Goal: Check status: Check status

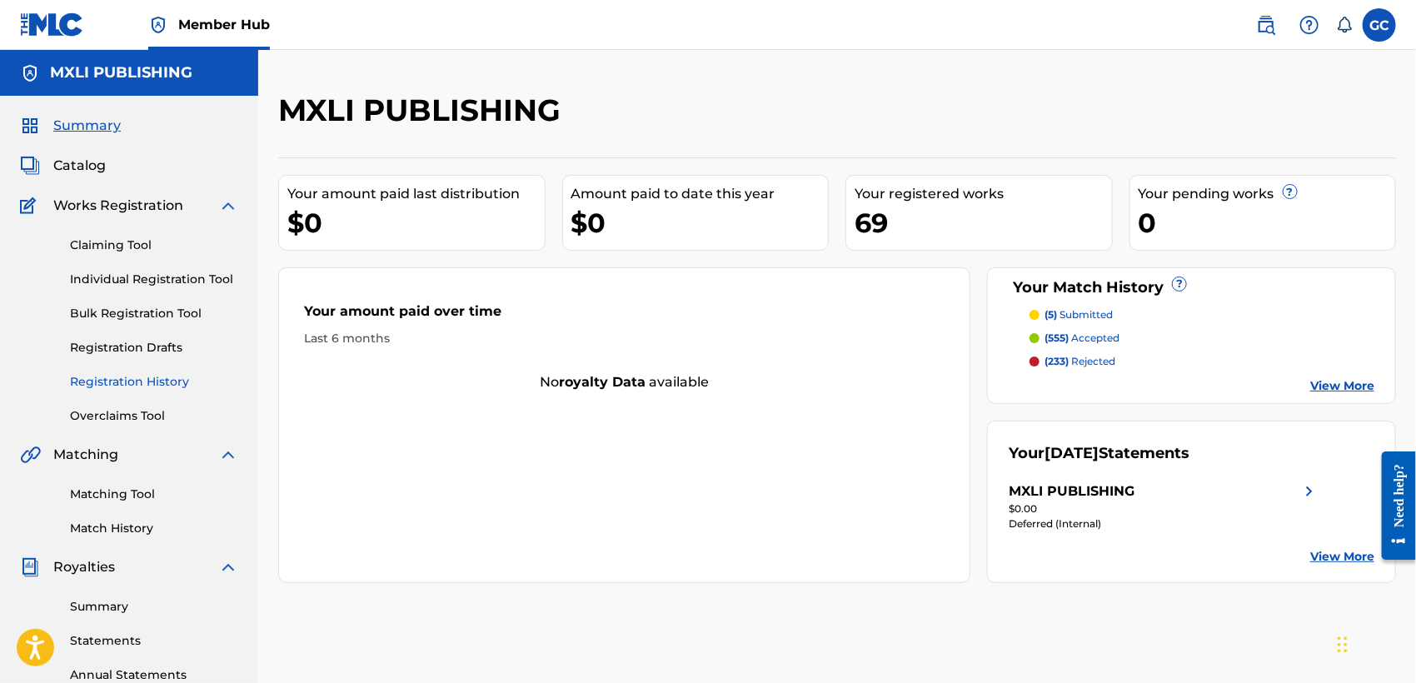
click at [166, 377] on link "Registration History" at bounding box center [154, 381] width 168 height 17
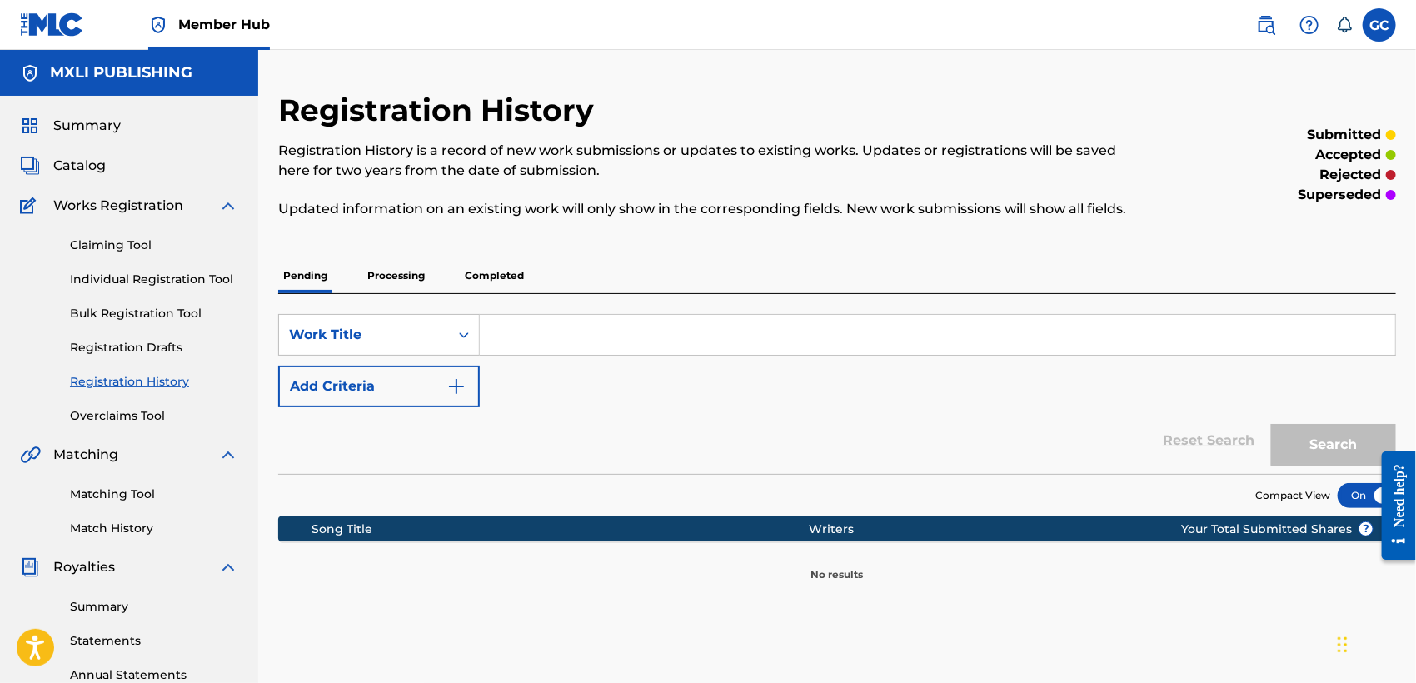
click at [418, 275] on p "Processing" at bounding box center [395, 275] width 67 height 35
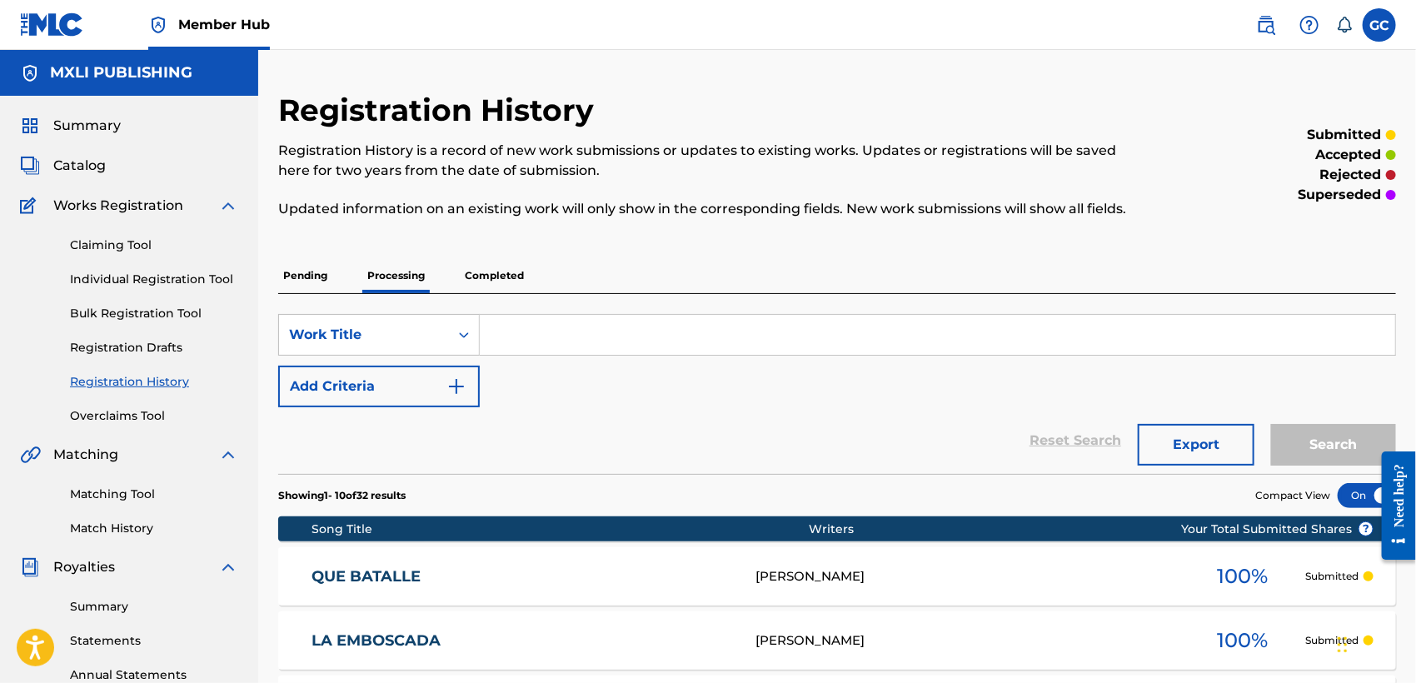
click at [491, 271] on p "Completed" at bounding box center [494, 275] width 69 height 35
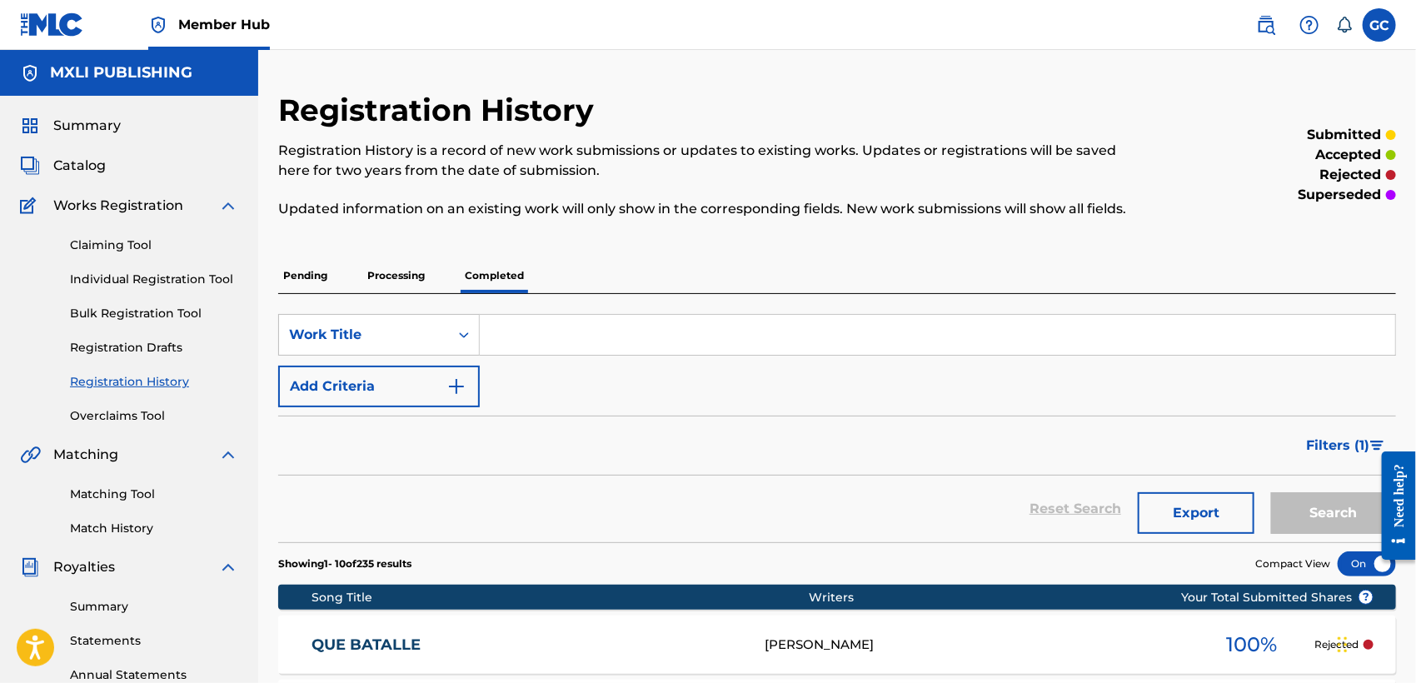
click at [1393, 34] on div "GC GC GERMAN [PERSON_NAME] [EMAIL_ADDRESS][DOMAIN_NAME] Notification Preference…" at bounding box center [1317, 24] width 157 height 33
click at [1387, 37] on label at bounding box center [1379, 24] width 33 height 33
click at [1379, 25] on input "GC GERMAN [PERSON_NAME] [EMAIL_ADDRESS][DOMAIN_NAME] Notification Preferences P…" at bounding box center [1379, 25] width 0 height 0
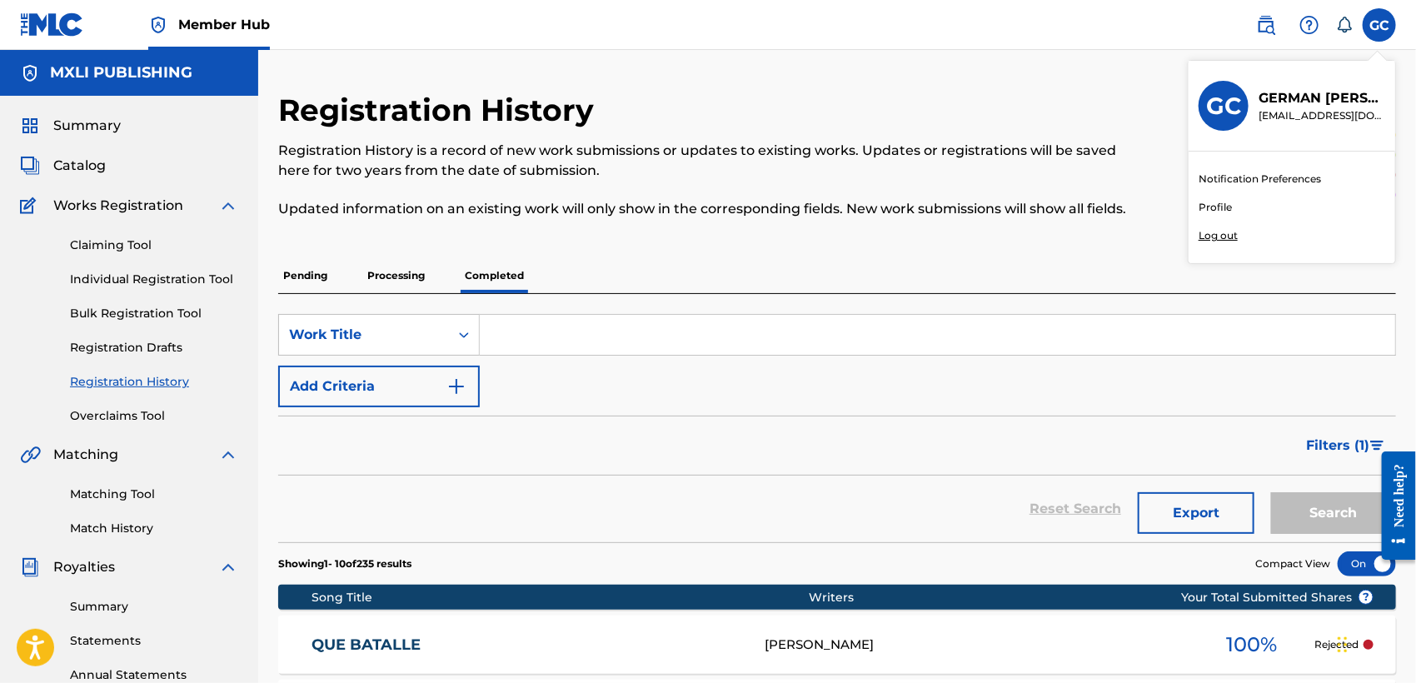
click at [1218, 242] on p "Log out" at bounding box center [1217, 235] width 39 height 15
click at [1379, 25] on input "GC GERMAN [PERSON_NAME] [EMAIL_ADDRESS][DOMAIN_NAME] Notification Preferences P…" at bounding box center [1379, 25] width 0 height 0
